Goal: Information Seeking & Learning: Learn about a topic

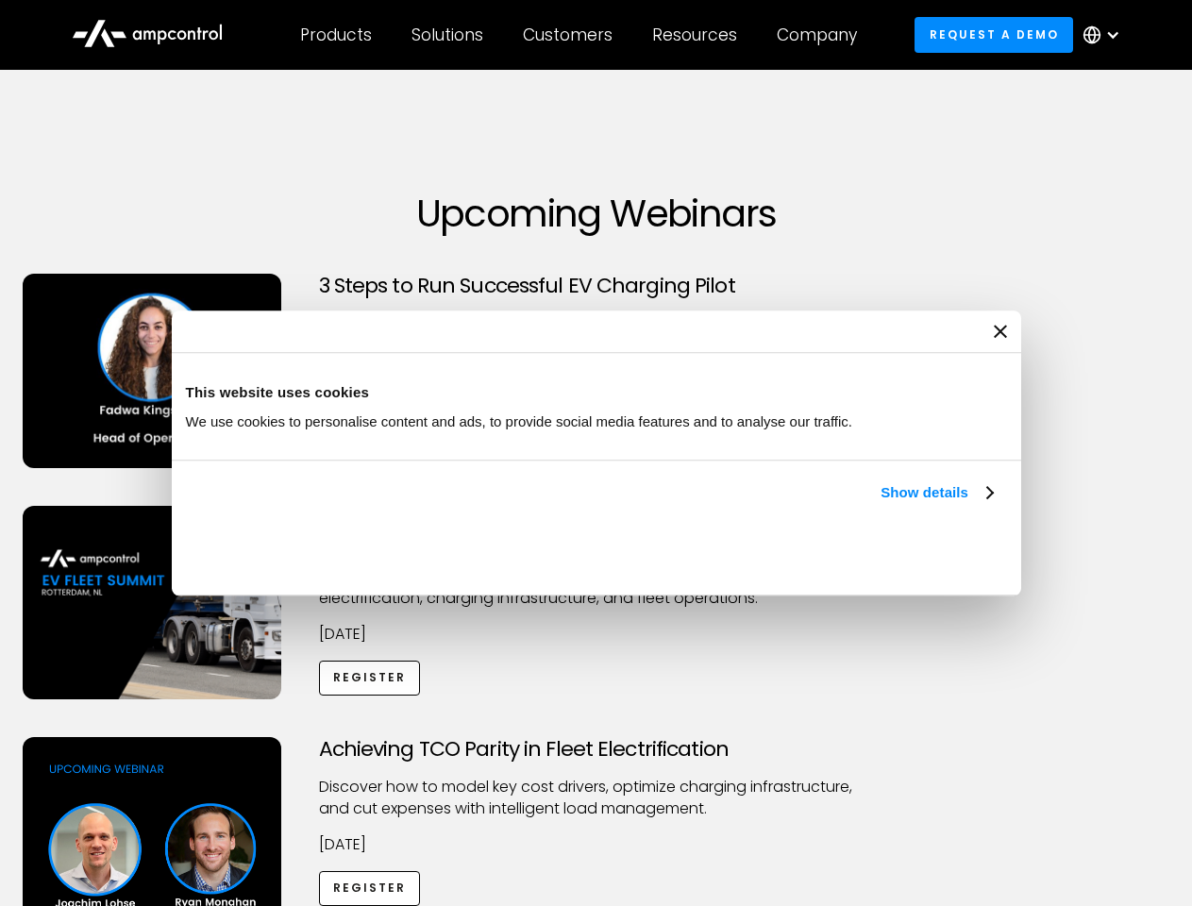
click at [880, 504] on link "Show details" at bounding box center [935, 492] width 111 height 23
click at [0, 0] on div "Necessary cookies help make a website usable by enabling basic functions like p…" at bounding box center [0, 0] width 0 height 0
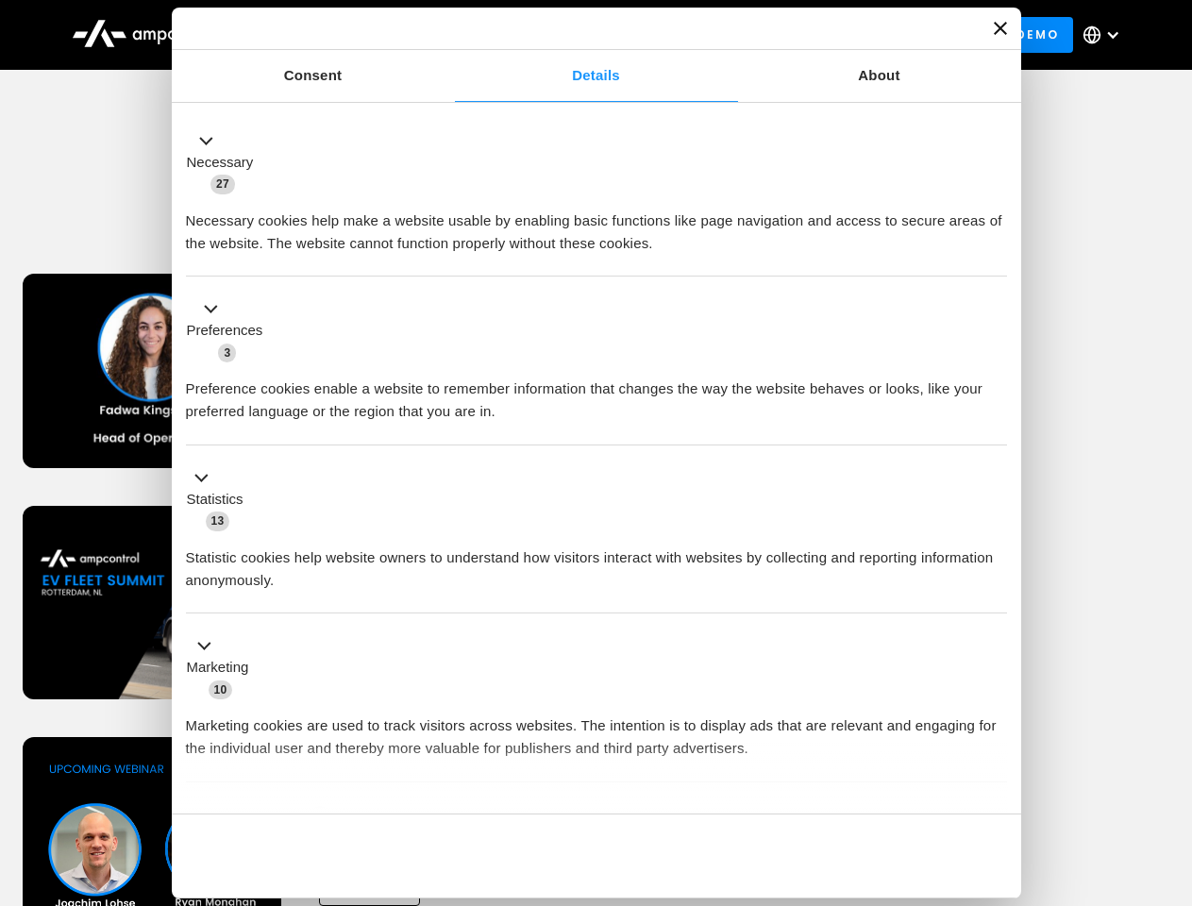
click at [580, 35] on div "Customers" at bounding box center [568, 35] width 90 height 21
click at [335, 35] on div "Products" at bounding box center [336, 35] width 72 height 21
click at [448, 35] on div "Solutions" at bounding box center [447, 35] width 72 height 21
click at [571, 35] on div "Customers" at bounding box center [568, 35] width 90 height 21
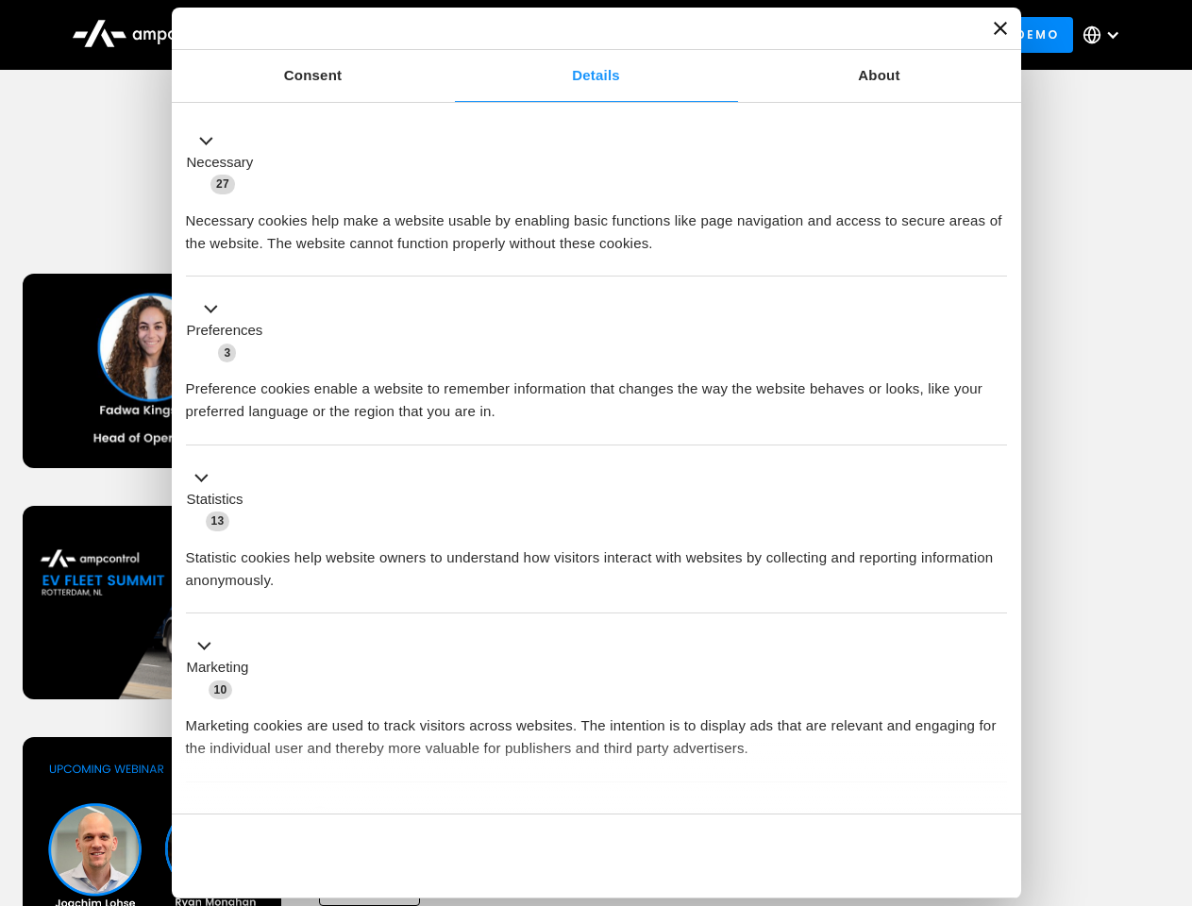
click at [698, 35] on div "Resources" at bounding box center [694, 35] width 85 height 21
click at [823, 35] on div "Company" at bounding box center [817, 35] width 80 height 21
click at [1106, 35] on div at bounding box center [1112, 34] width 15 height 15
